Goal: Transaction & Acquisition: Purchase product/service

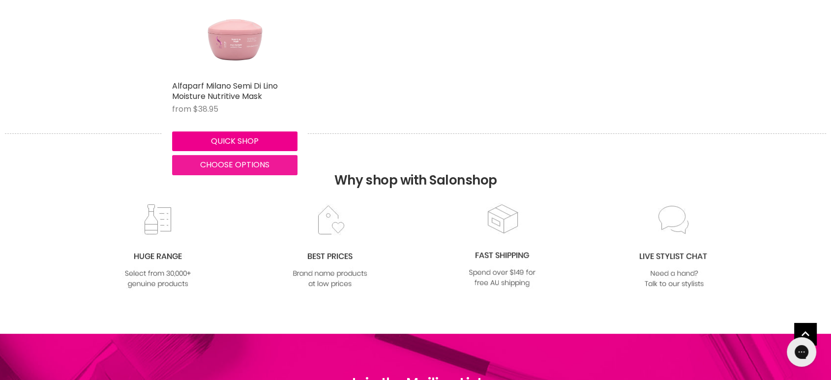
click at [234, 164] on span "Choose options" at bounding box center [234, 164] width 69 height 11
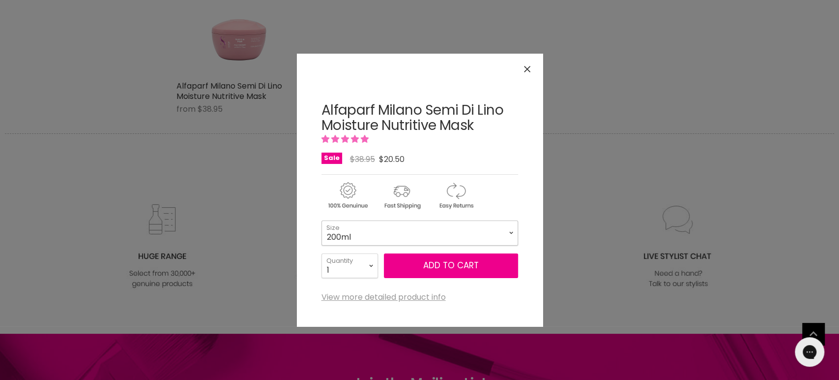
click at [347, 236] on select "200ml 500ml" at bounding box center [420, 232] width 197 height 25
click at [322, 220] on select "200ml 500ml" at bounding box center [420, 232] width 197 height 25
select select "500ml"
click at [356, 261] on select "1 2 3 4 5 6 7 8 9 10+" at bounding box center [350, 265] width 57 height 25
select select "2"
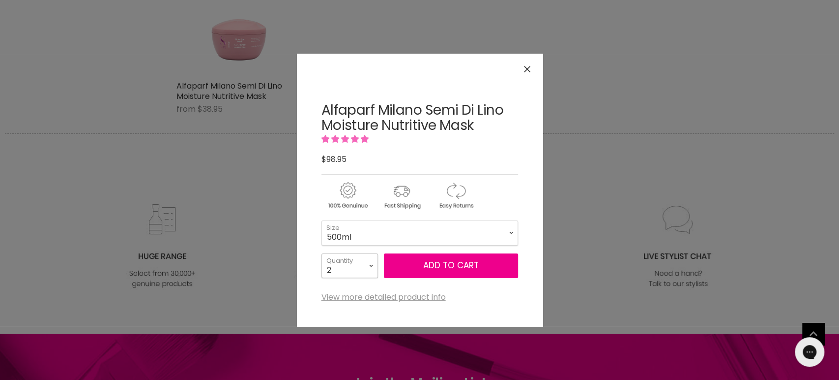
click at [322, 253] on select "1 2 3 4 5 6 7 8 9 10+" at bounding box center [350, 265] width 57 height 25
type input "2"
click at [421, 268] on button "Add to cart" at bounding box center [451, 265] width 134 height 25
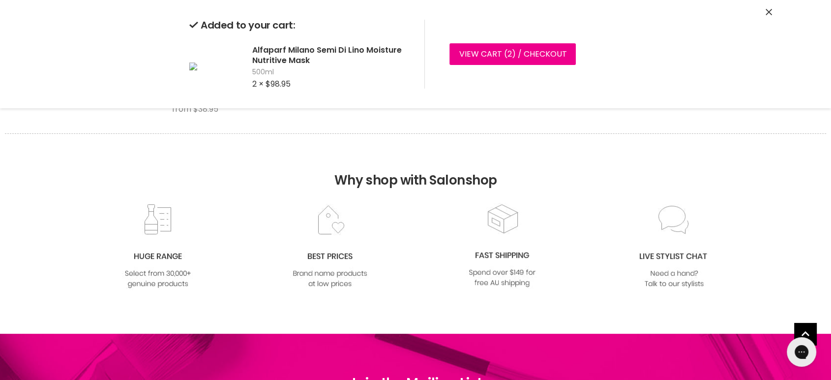
click at [768, 13] on icon "Close" at bounding box center [769, 12] width 6 height 6
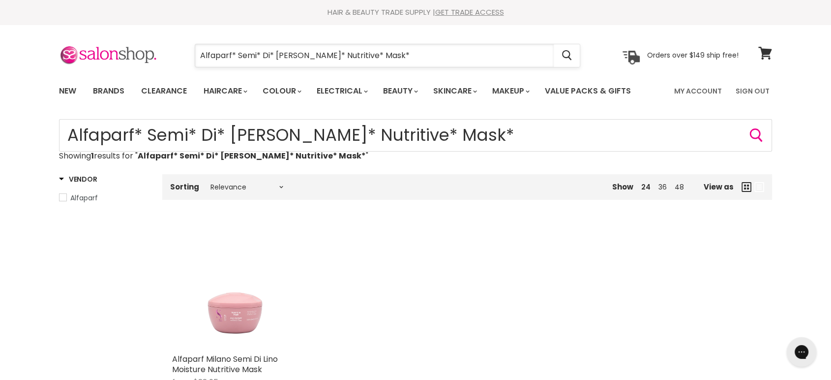
click at [417, 54] on input "Alfaparf* Semi* Di* Lino* Nutritive* Mask*" at bounding box center [374, 55] width 359 height 23
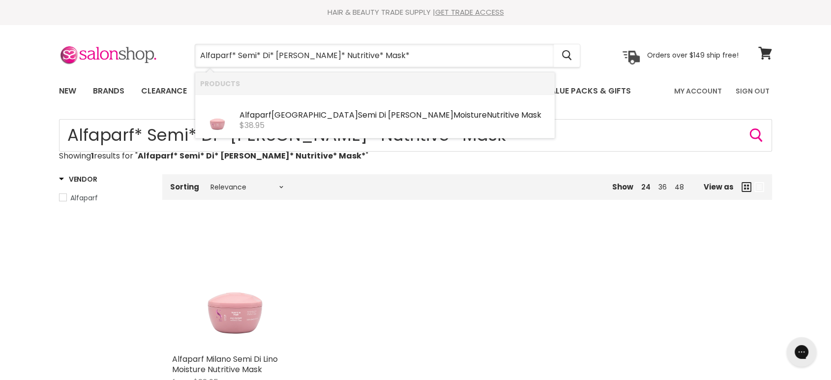
drag, startPoint x: 399, startPoint y: 58, endPoint x: 173, endPoint y: 55, distance: 226.2
click at [173, 55] on div "Alfaparf* Semi* Di* Lino* Nutritive* Mask* Cancel" at bounding box center [388, 55] width 436 height 23
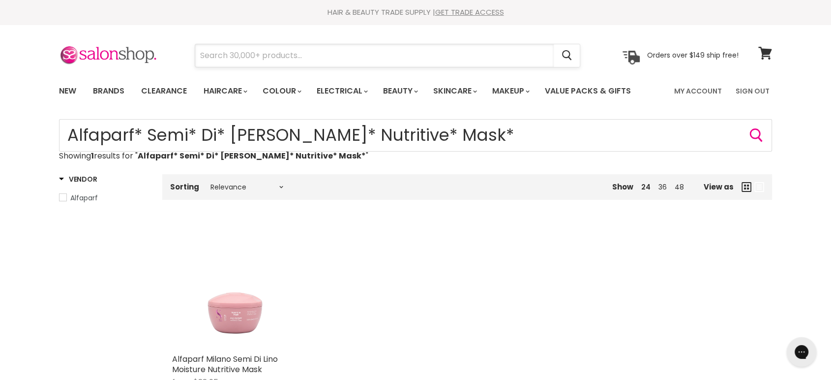
paste input "Alfaparf Semi Di Lino Nutritive Mask"
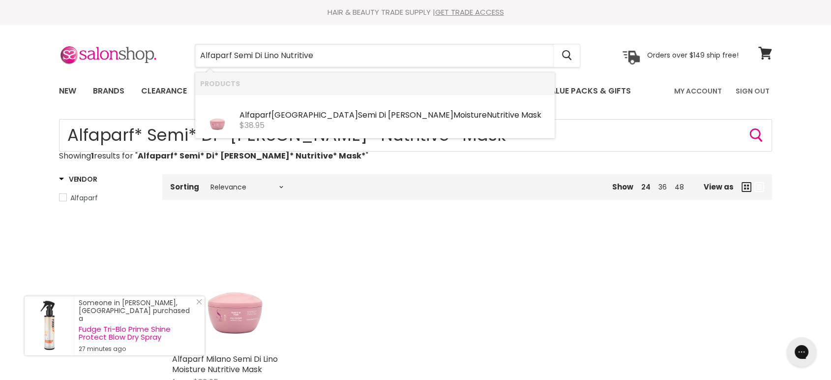
type input "Alfaparf Semi Di Lino Nutritive"
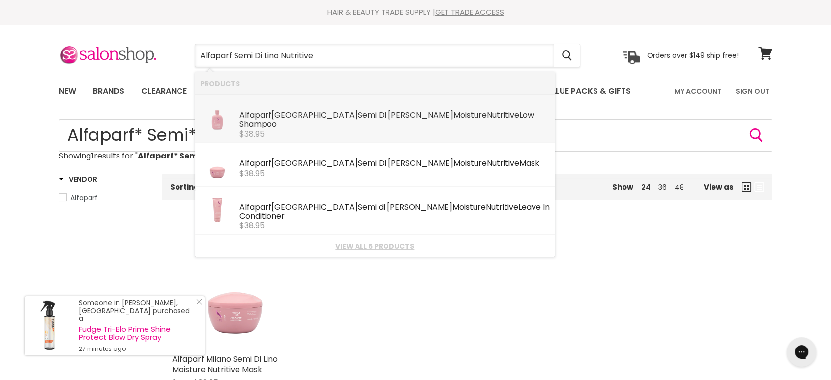
click at [243, 119] on b "Alfaparf" at bounding box center [255, 114] width 32 height 11
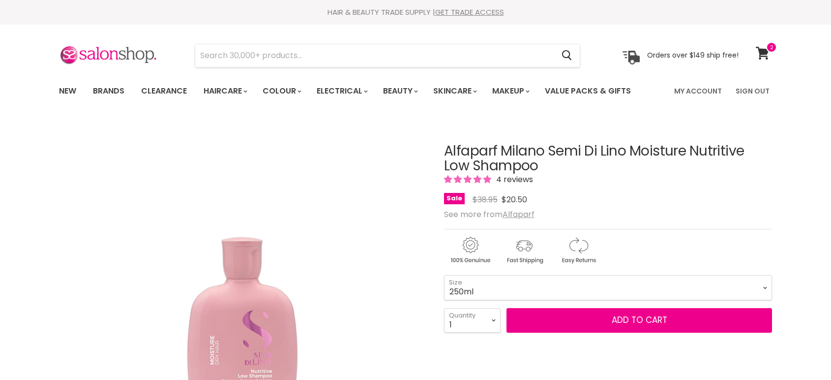
scroll to position [164, 0]
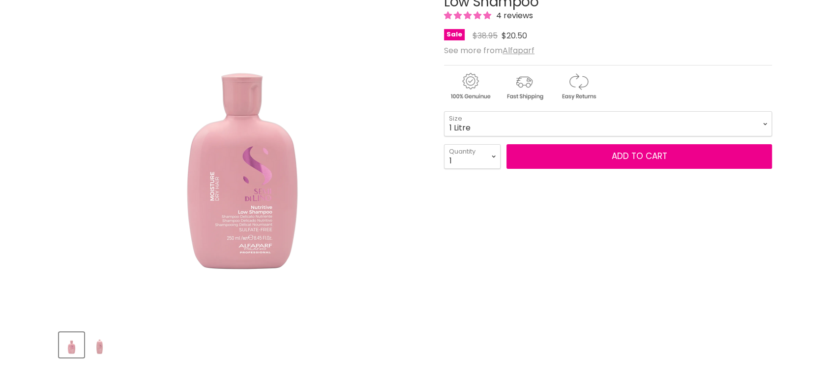
click at [444, 111] on select "250ml 1 Litre" at bounding box center [608, 123] width 328 height 25
select select "1 Litre"
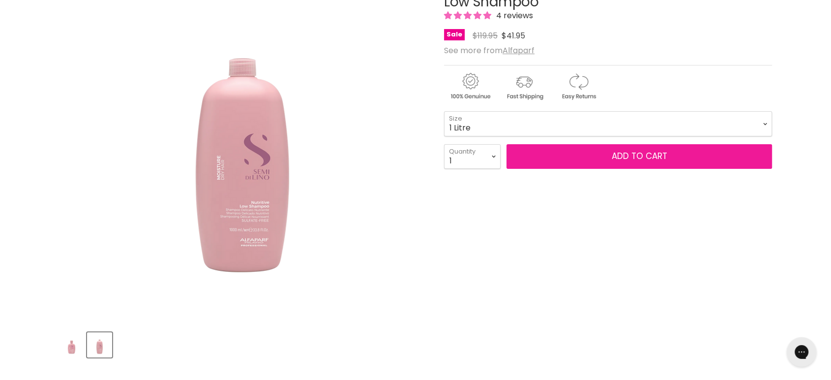
click at [625, 160] on button "Add to cart" at bounding box center [640, 156] width 266 height 25
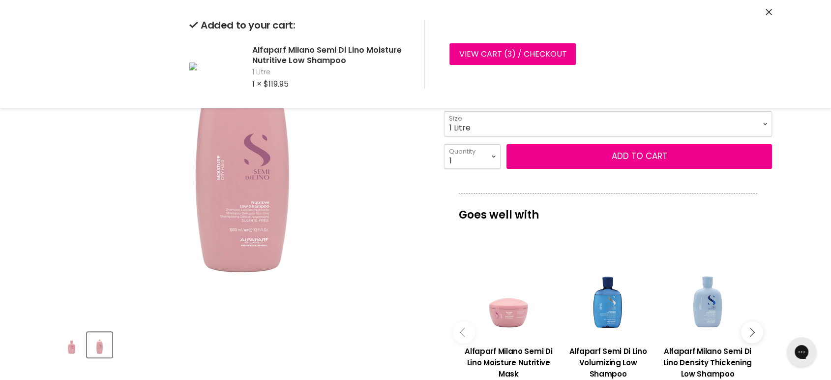
click at [770, 11] on icon "Close" at bounding box center [769, 12] width 6 height 6
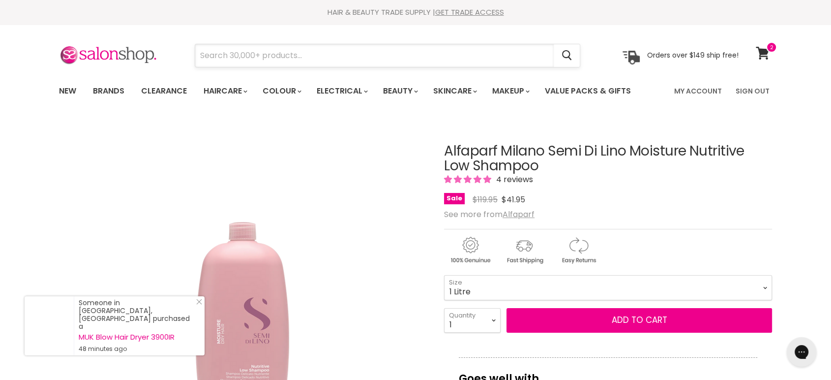
paste input "Alfaparf Milano Semi Di Lino Sublime Cristalli Spray"
type input "Alfaparf Milano Semi Di Lino Sublime Cristalli Spray"
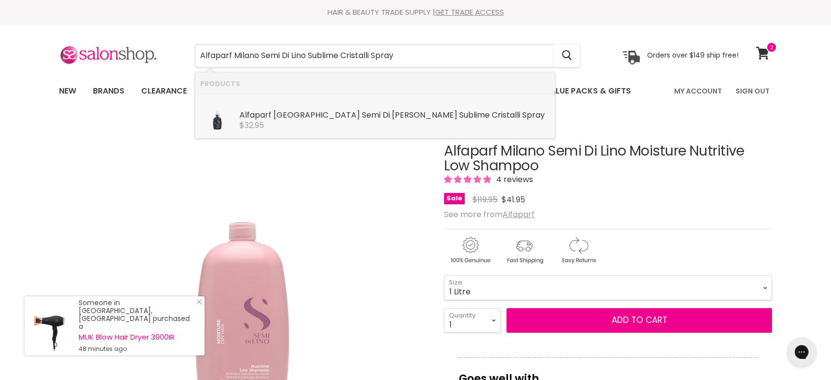
click at [459, 109] on b "Sublime" at bounding box center [474, 114] width 30 height 11
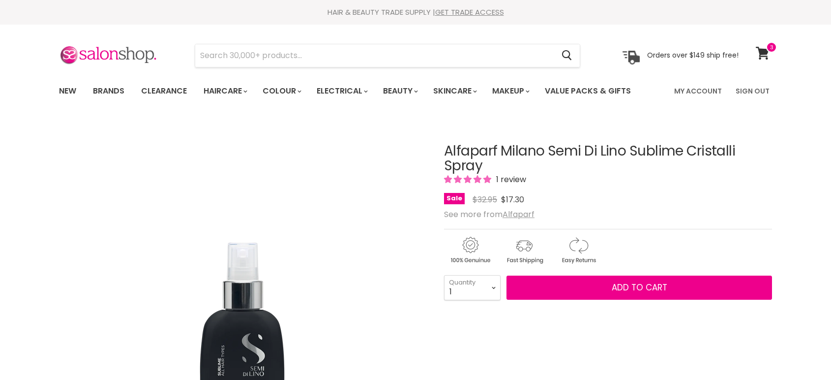
scroll to position [109, 0]
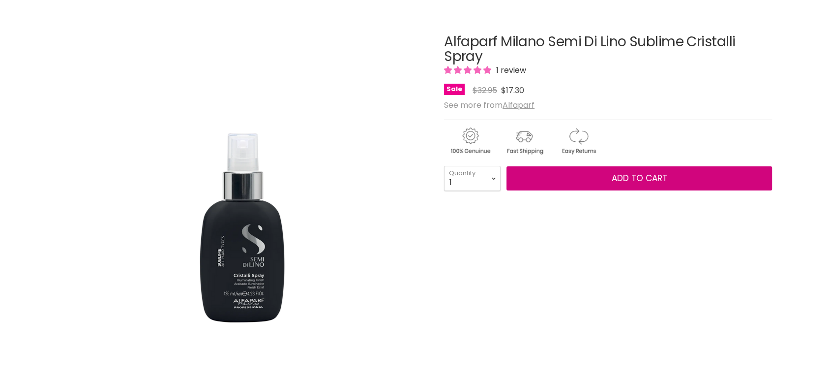
click at [639, 173] on span "Add to cart" at bounding box center [640, 178] width 56 height 12
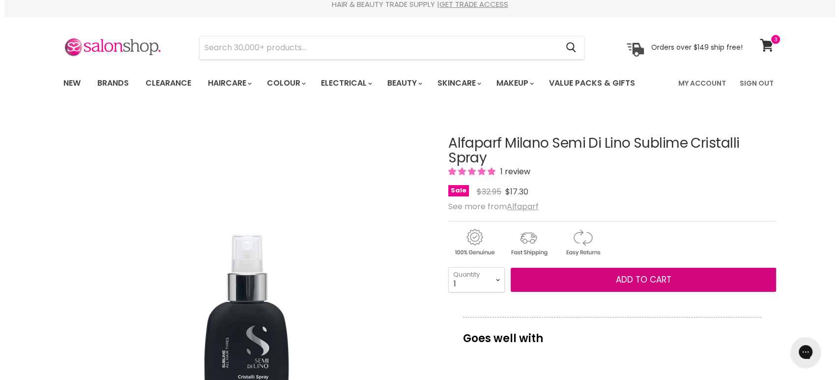
scroll to position [0, 0]
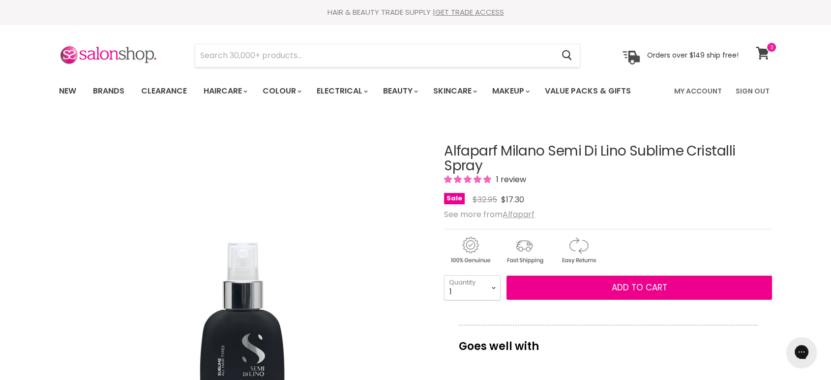
click at [763, 51] on icon at bounding box center [762, 53] width 13 height 13
click at [625, 290] on span "Add to cart" at bounding box center [640, 287] width 56 height 12
click at [763, 53] on icon at bounding box center [762, 53] width 13 height 13
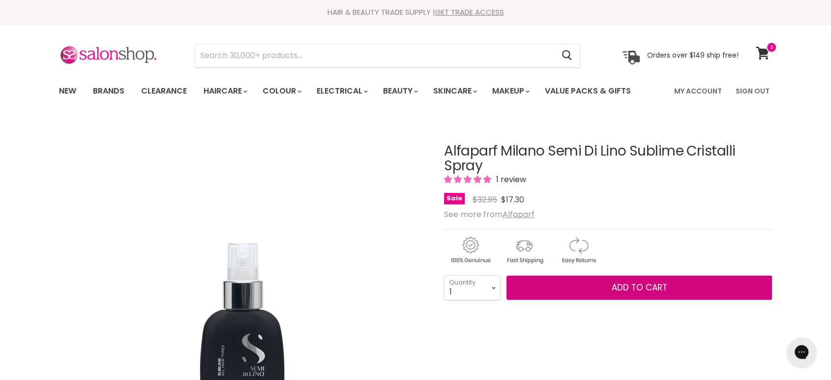
click at [635, 287] on span "Add to cart" at bounding box center [640, 287] width 56 height 12
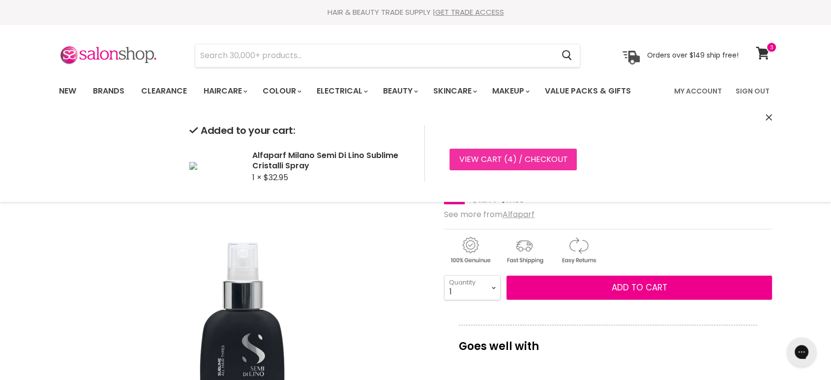
click at [465, 151] on link "View cart ( 4 ) / Checkout" at bounding box center [512, 160] width 127 height 22
